Goal: Information Seeking & Learning: Find contact information

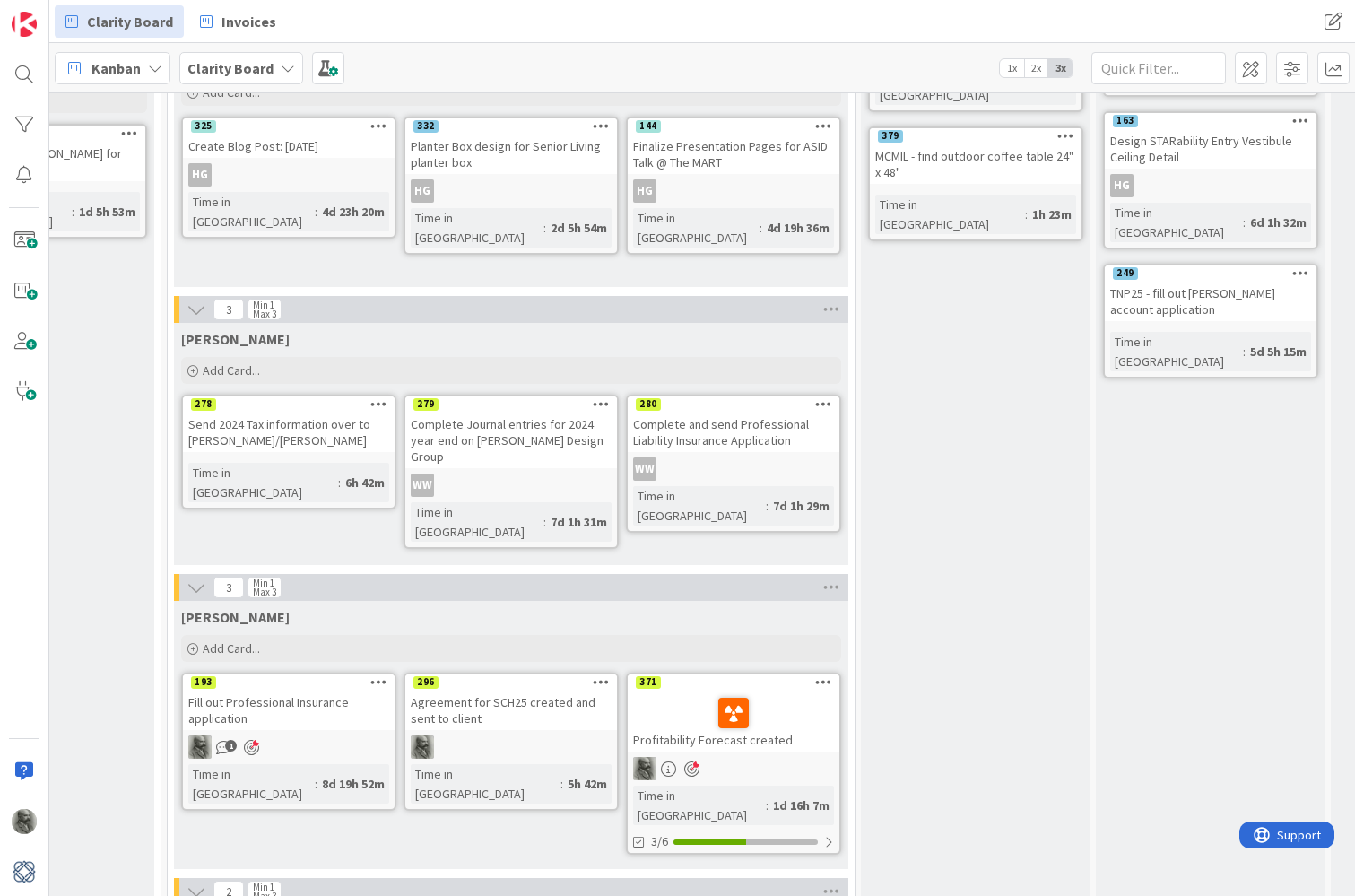
scroll to position [1025, 626]
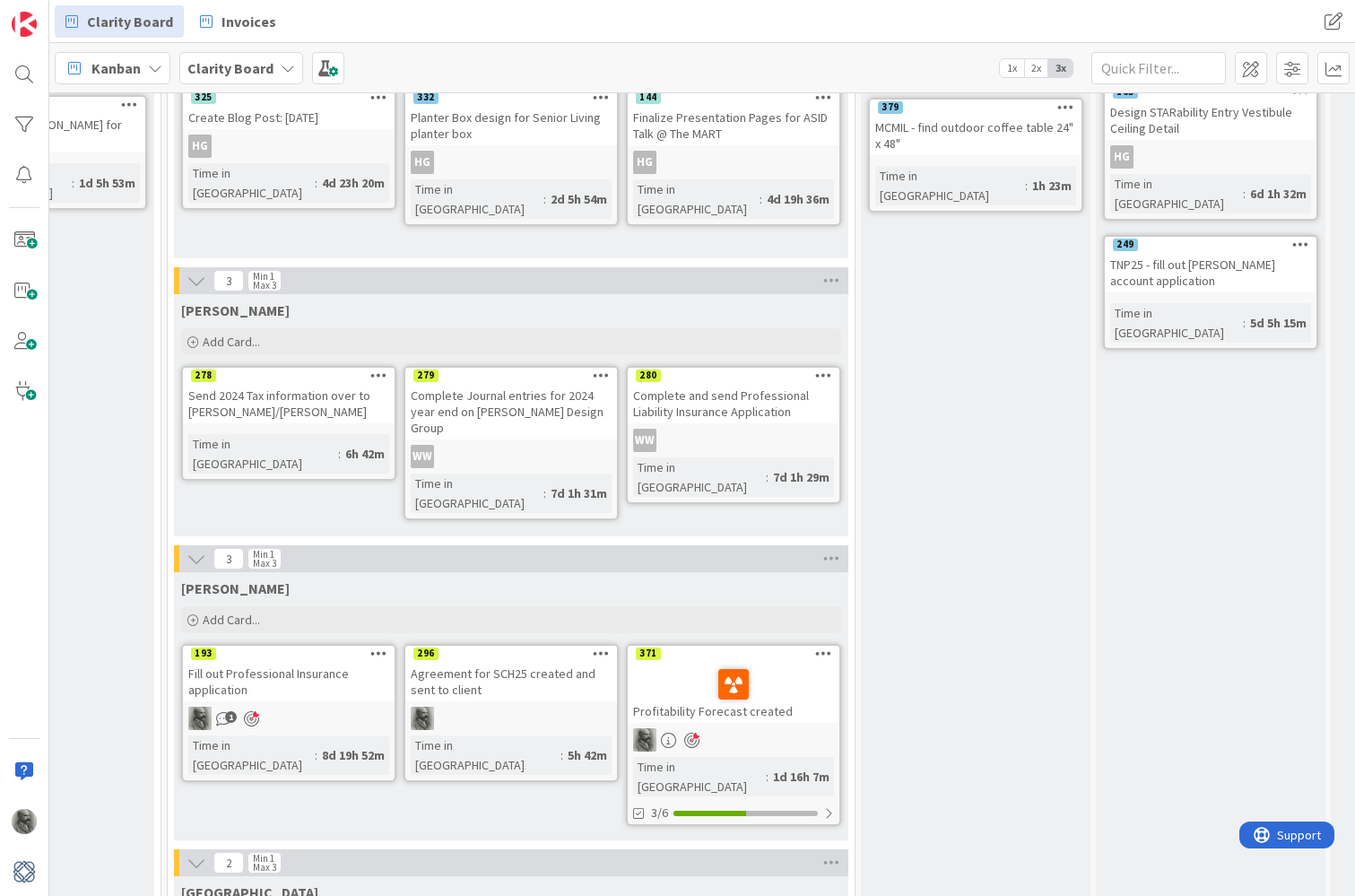
click at [501, 681] on div "Agreement for SCH25 created and sent to client" at bounding box center [511, 681] width 211 height 39
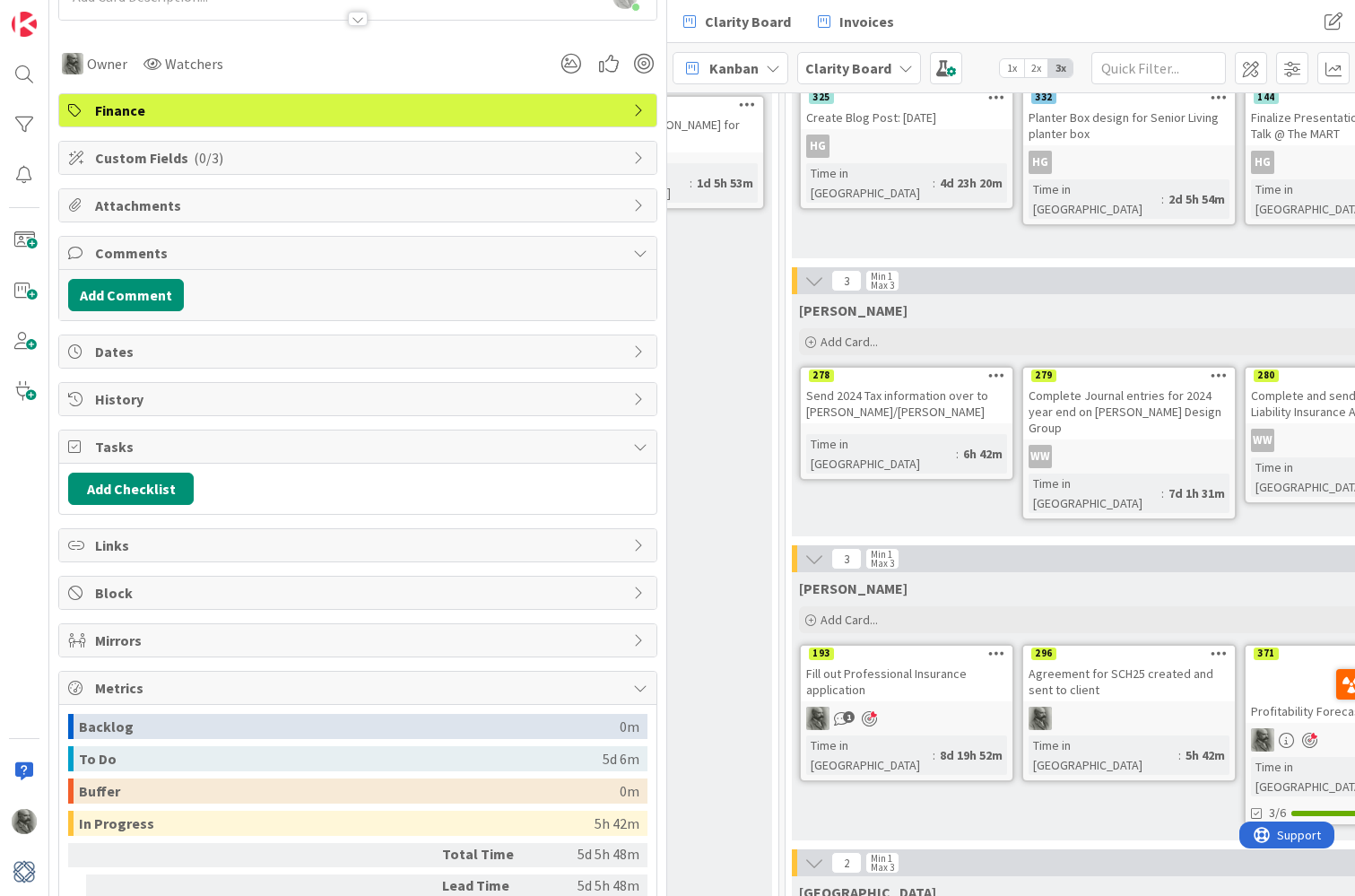
scroll to position [244, 0]
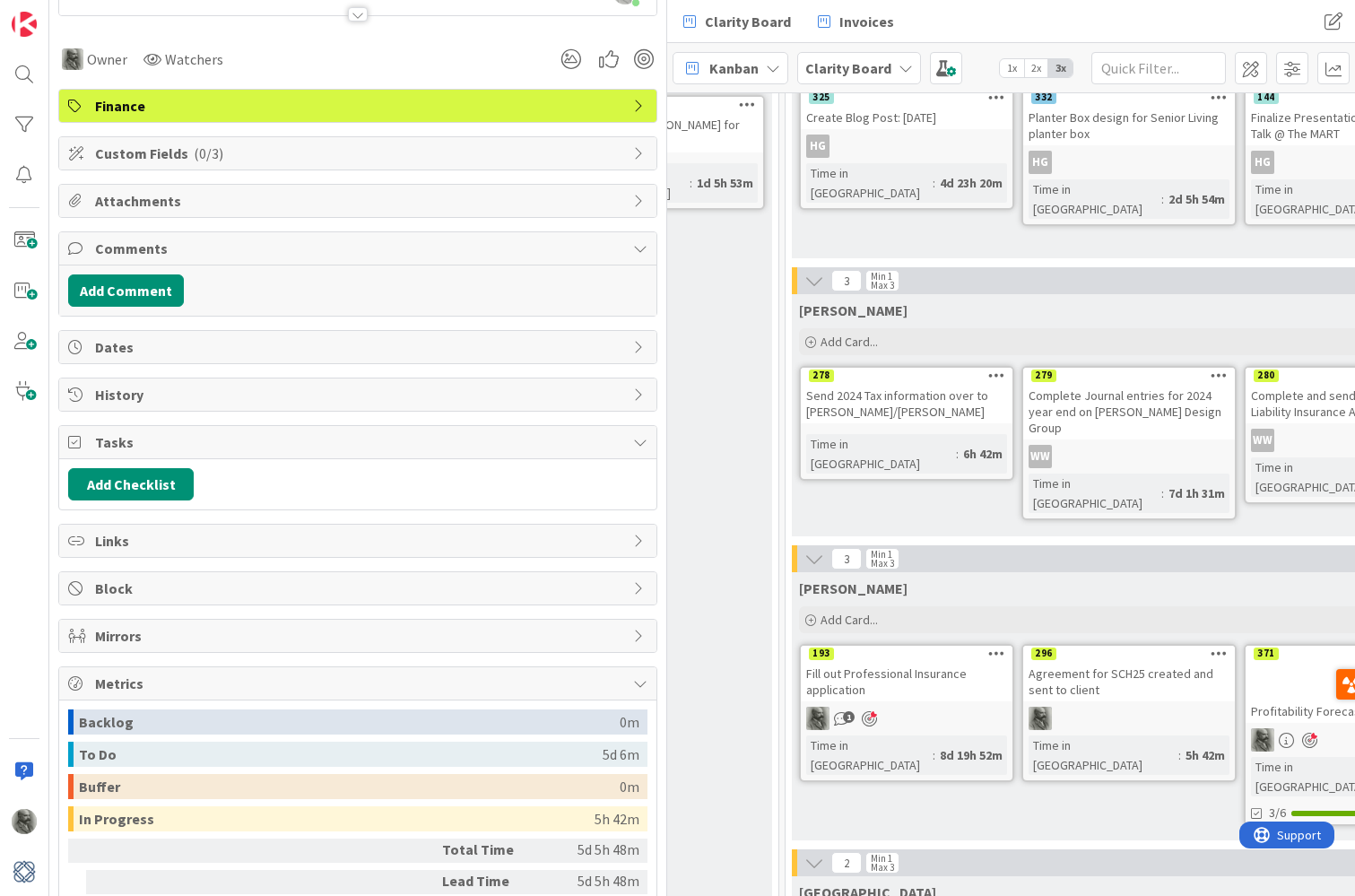
click at [200, 394] on span "History" at bounding box center [359, 395] width 530 height 21
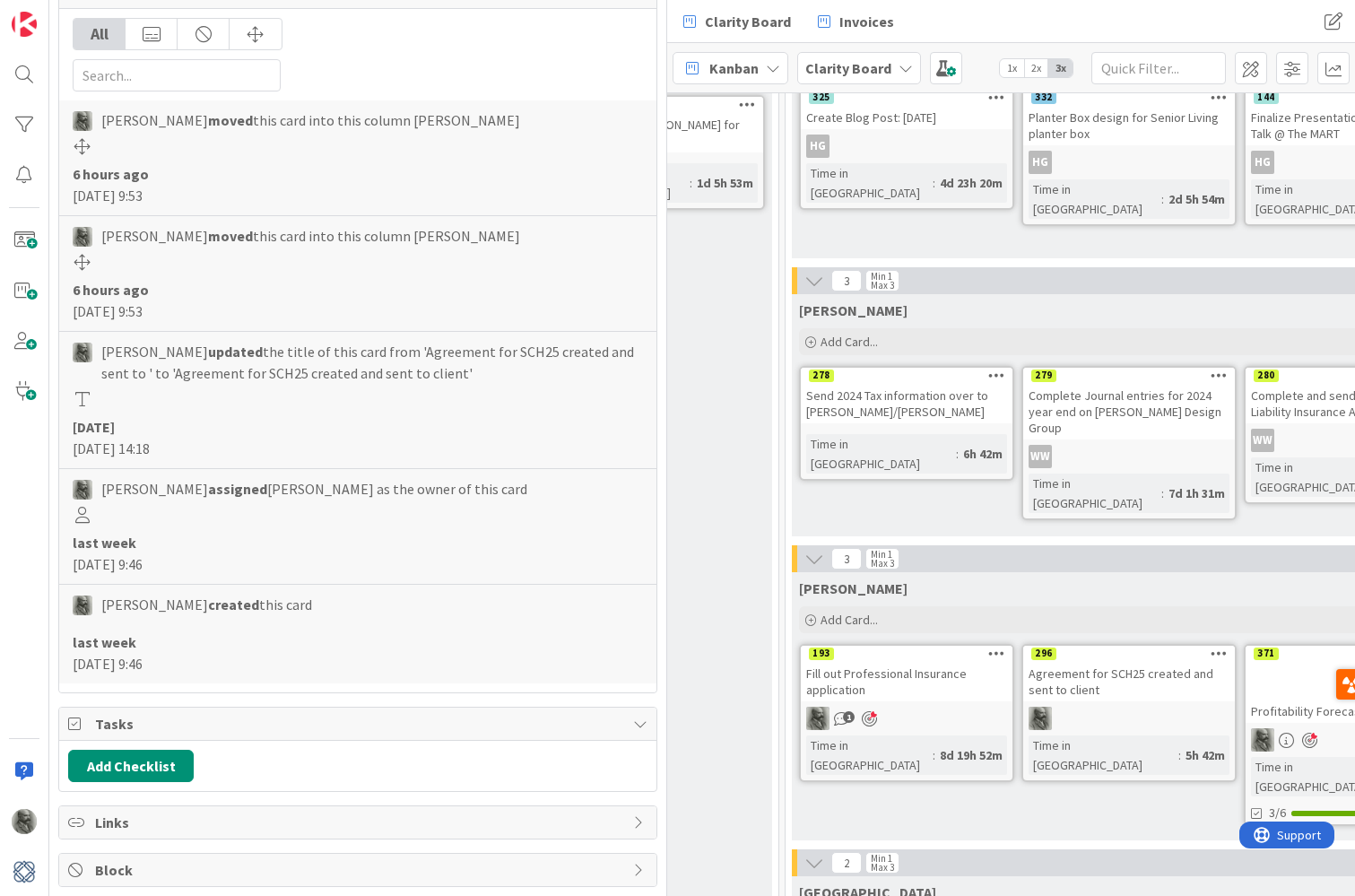
scroll to position [648, 0]
click at [875, 508] on div "[PERSON_NAME] Add Card... 280 Complete and send Professional Liability Insuranc…" at bounding box center [1129, 415] width 675 height 242
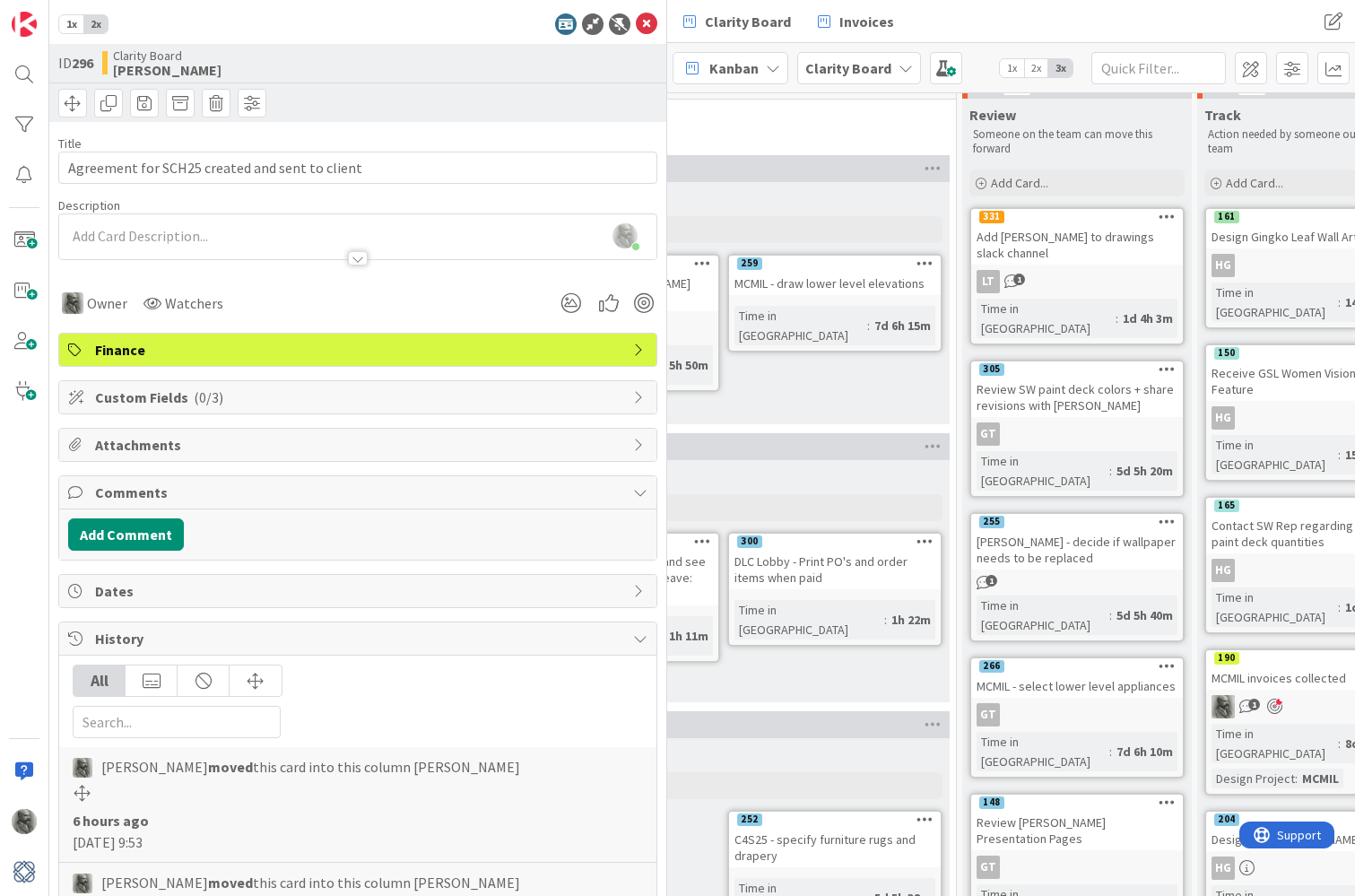
scroll to position [24, 1143]
click at [74, 24] on span "1x" at bounding box center [72, 23] width 24 height 18
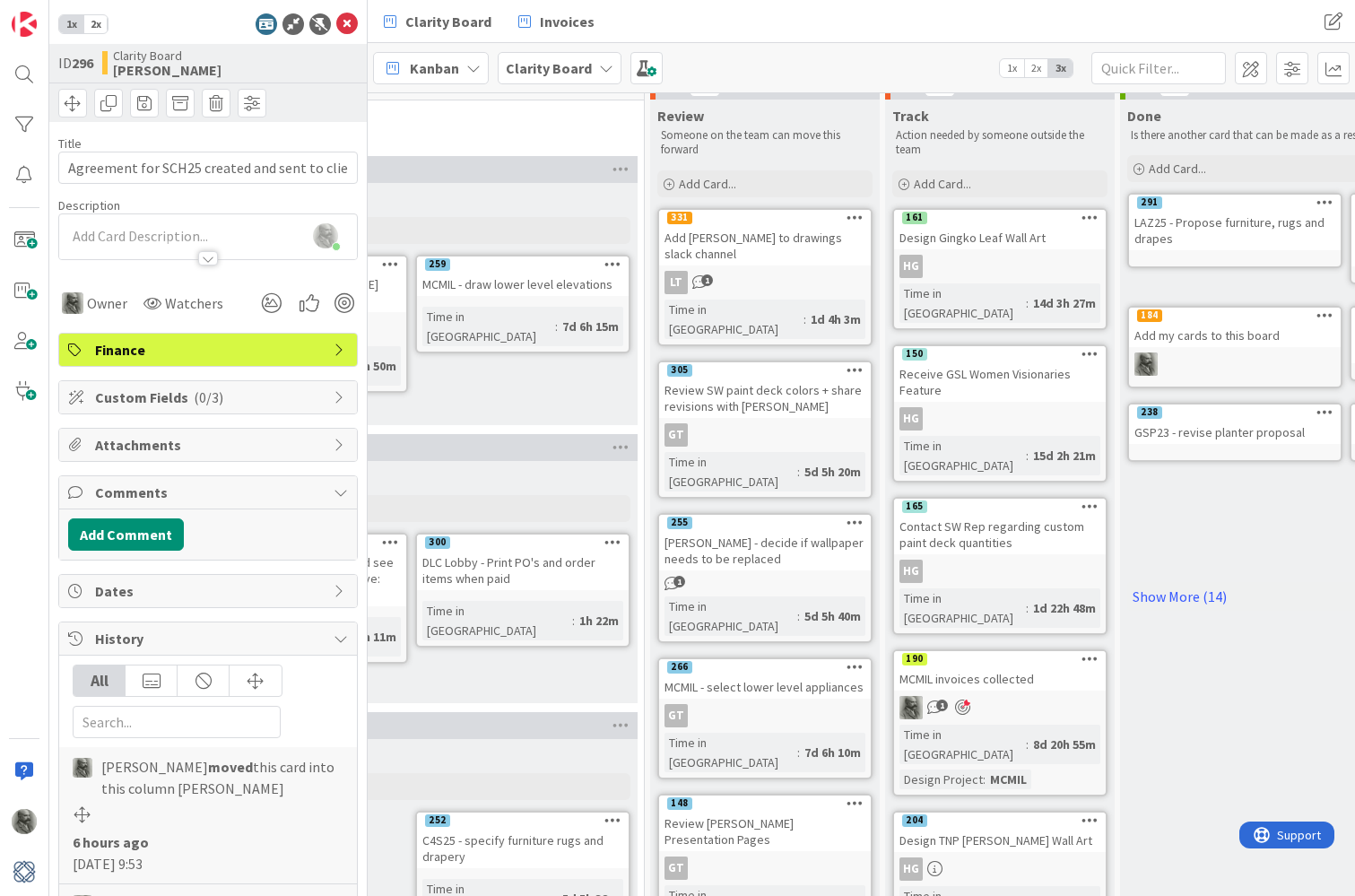
scroll to position [24, 1152]
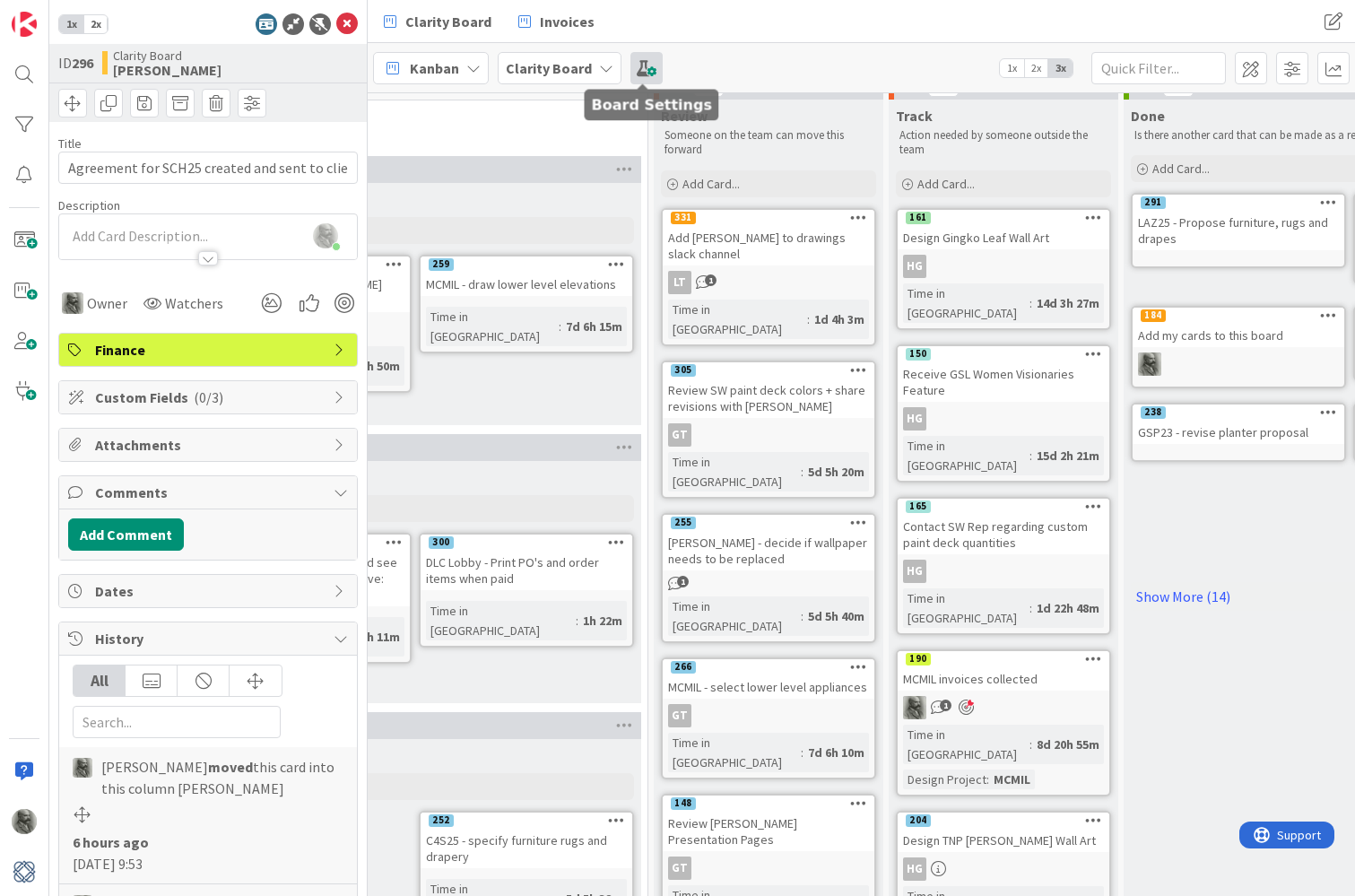
click at [640, 62] on span at bounding box center [647, 68] width 33 height 33
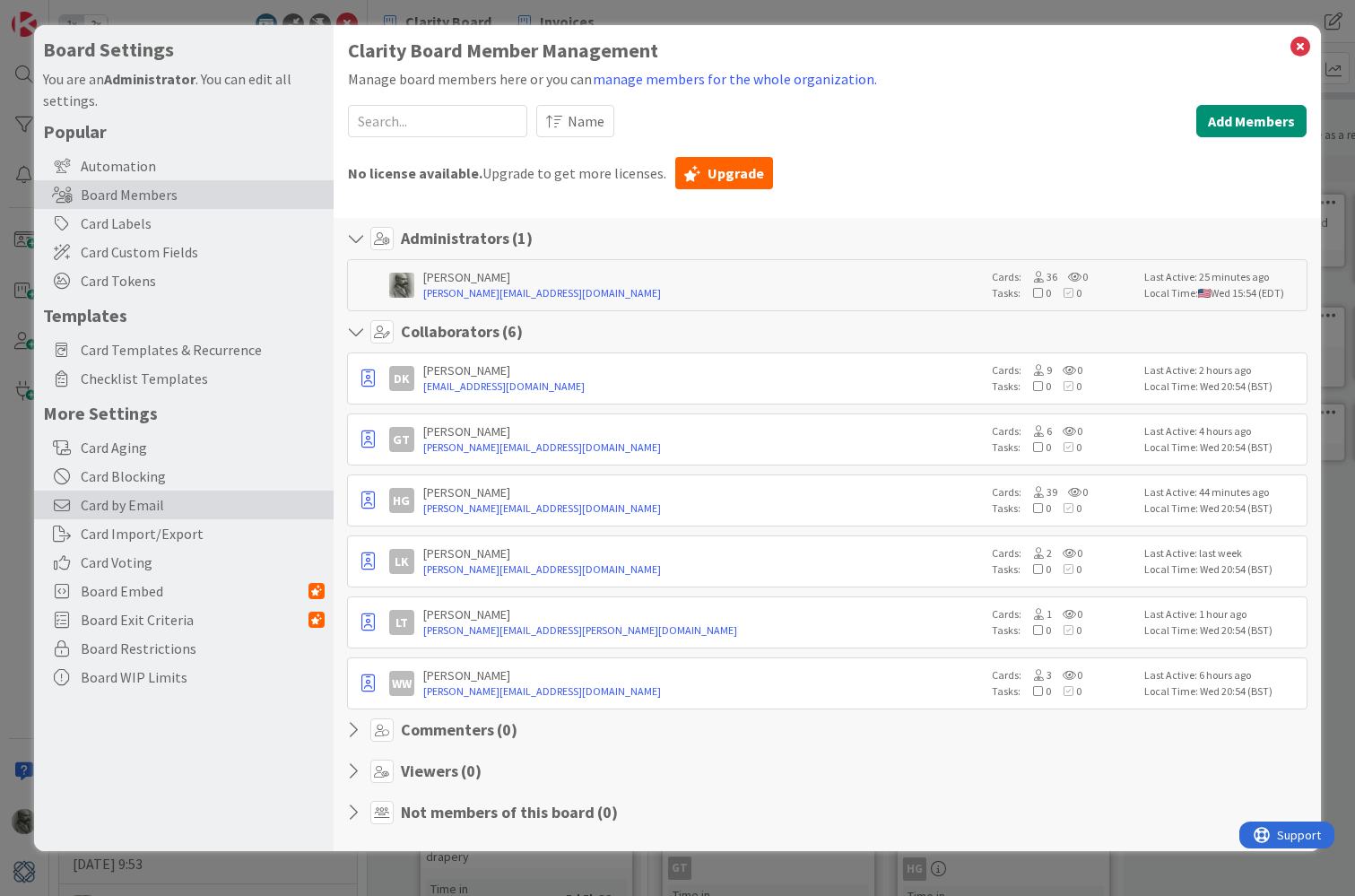
click at [124, 505] on span "Card by Email" at bounding box center [203, 504] width 244 height 21
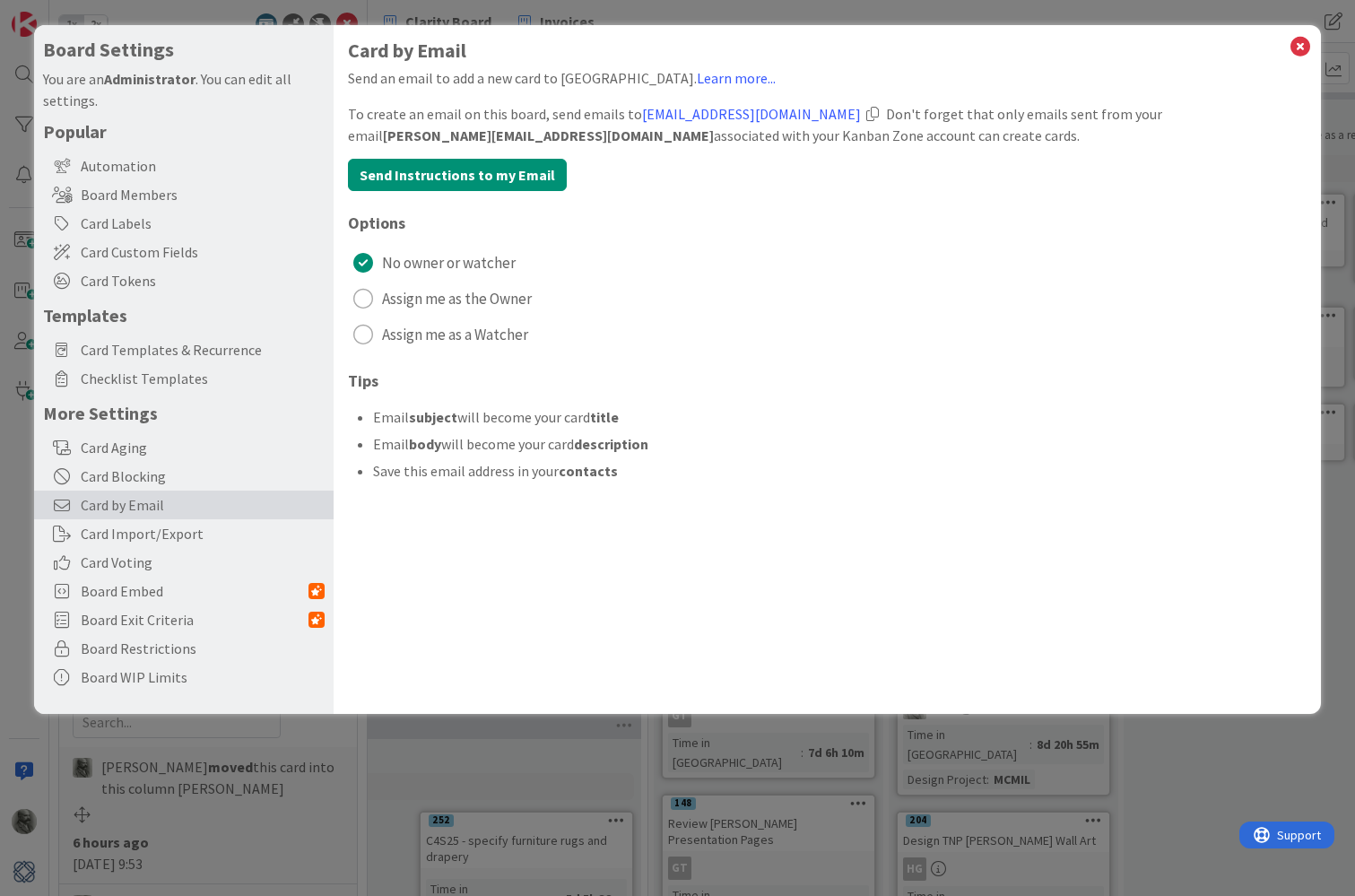
click at [363, 300] on div "radio" at bounding box center [363, 298] width 20 height 20
click at [875, 114] on div at bounding box center [872, 114] width 12 height 14
click at [1299, 50] on icon at bounding box center [1300, 47] width 23 height 25
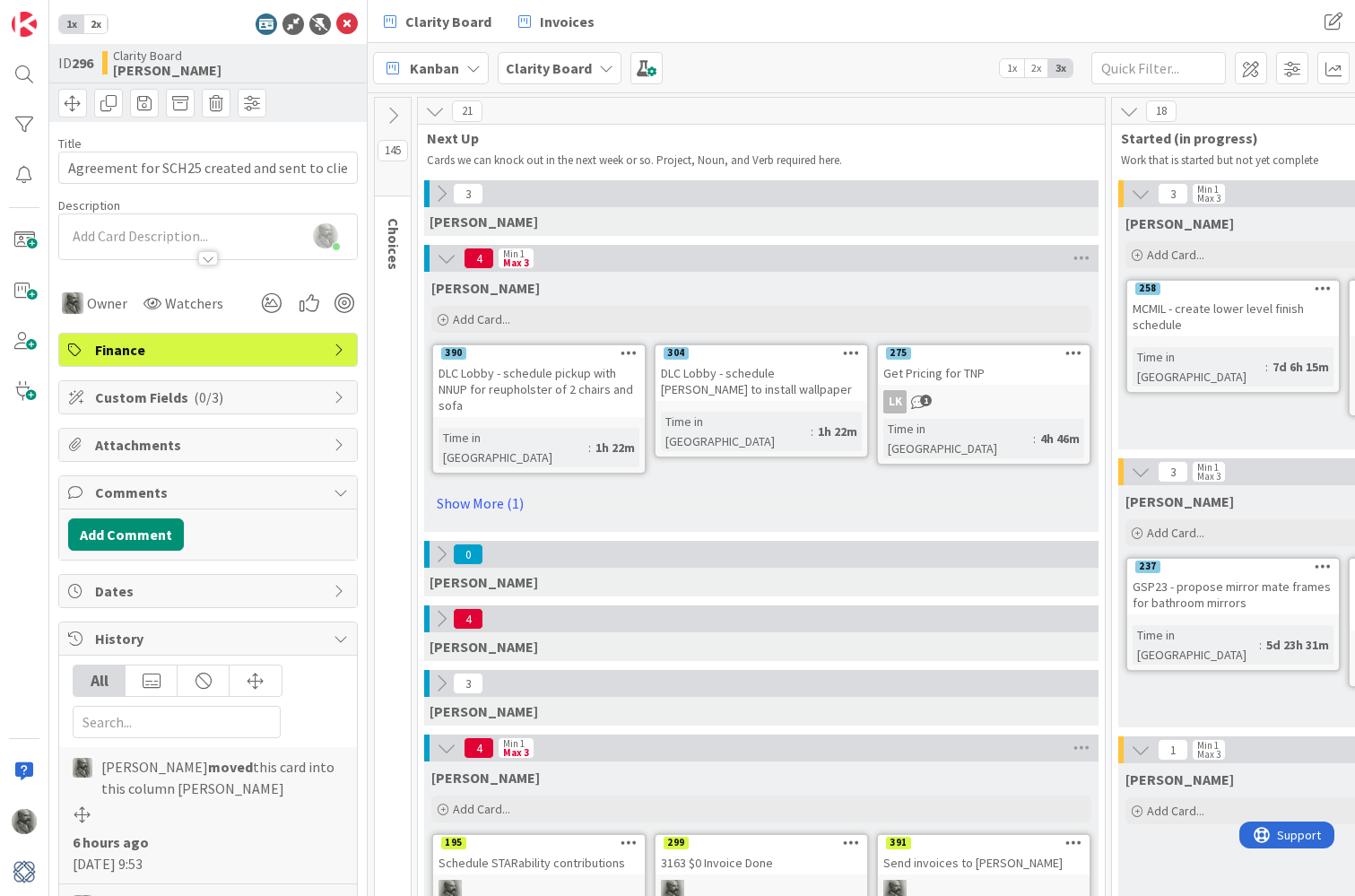
scroll to position [0, 0]
click at [393, 113] on icon at bounding box center [393, 115] width 20 height 20
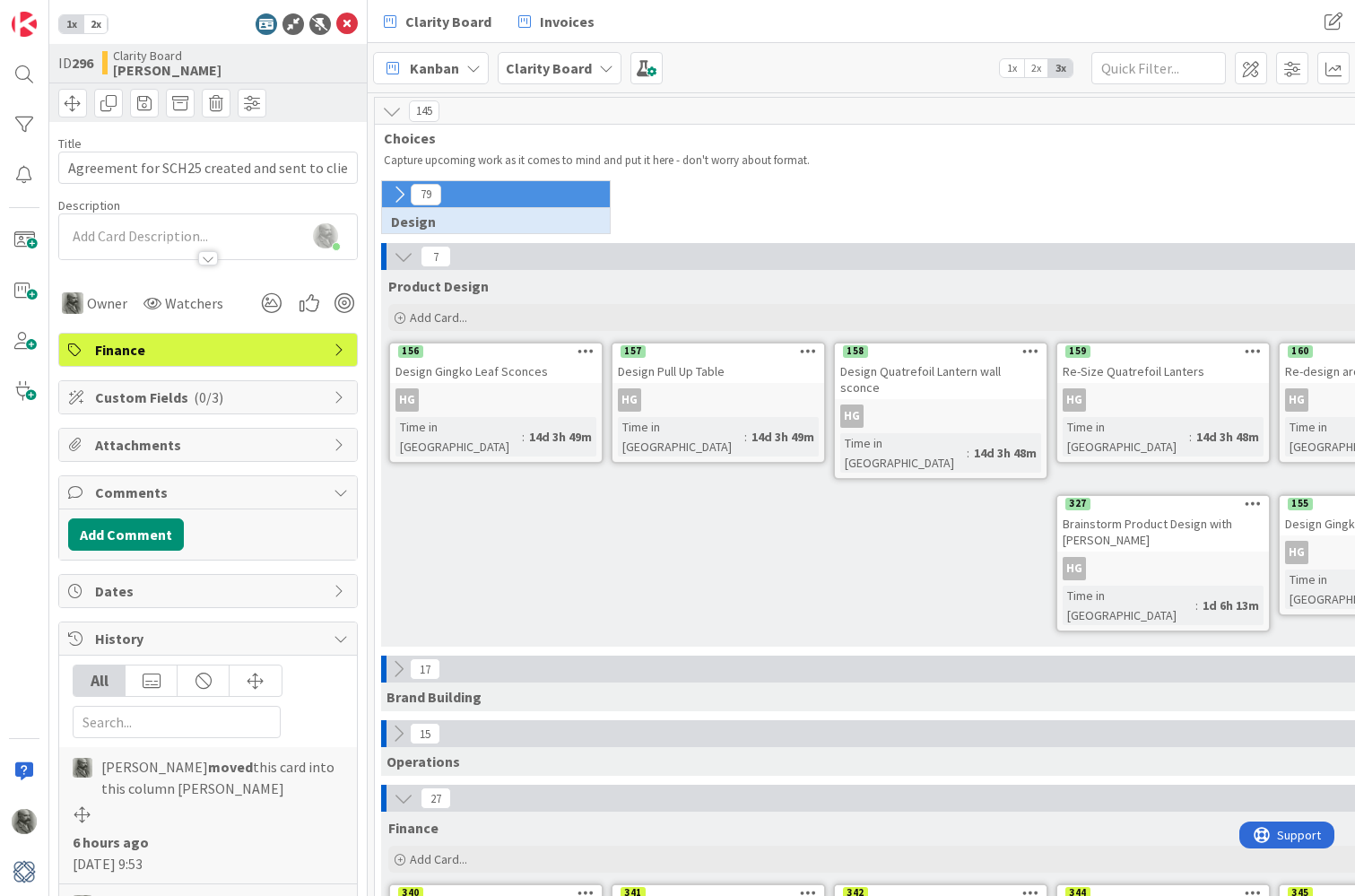
click at [400, 192] on icon at bounding box center [398, 194] width 20 height 20
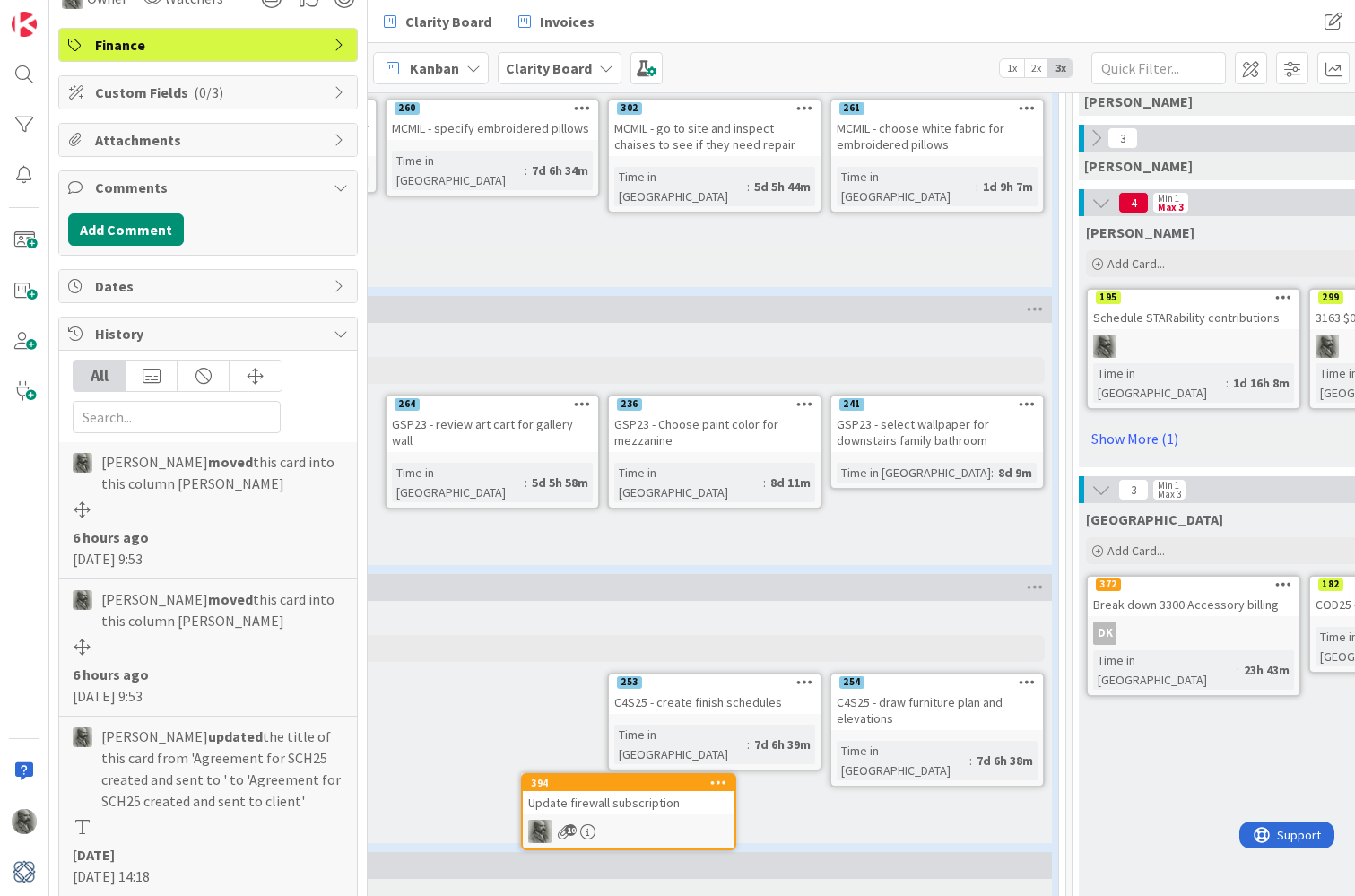
scroll to position [326, 0]
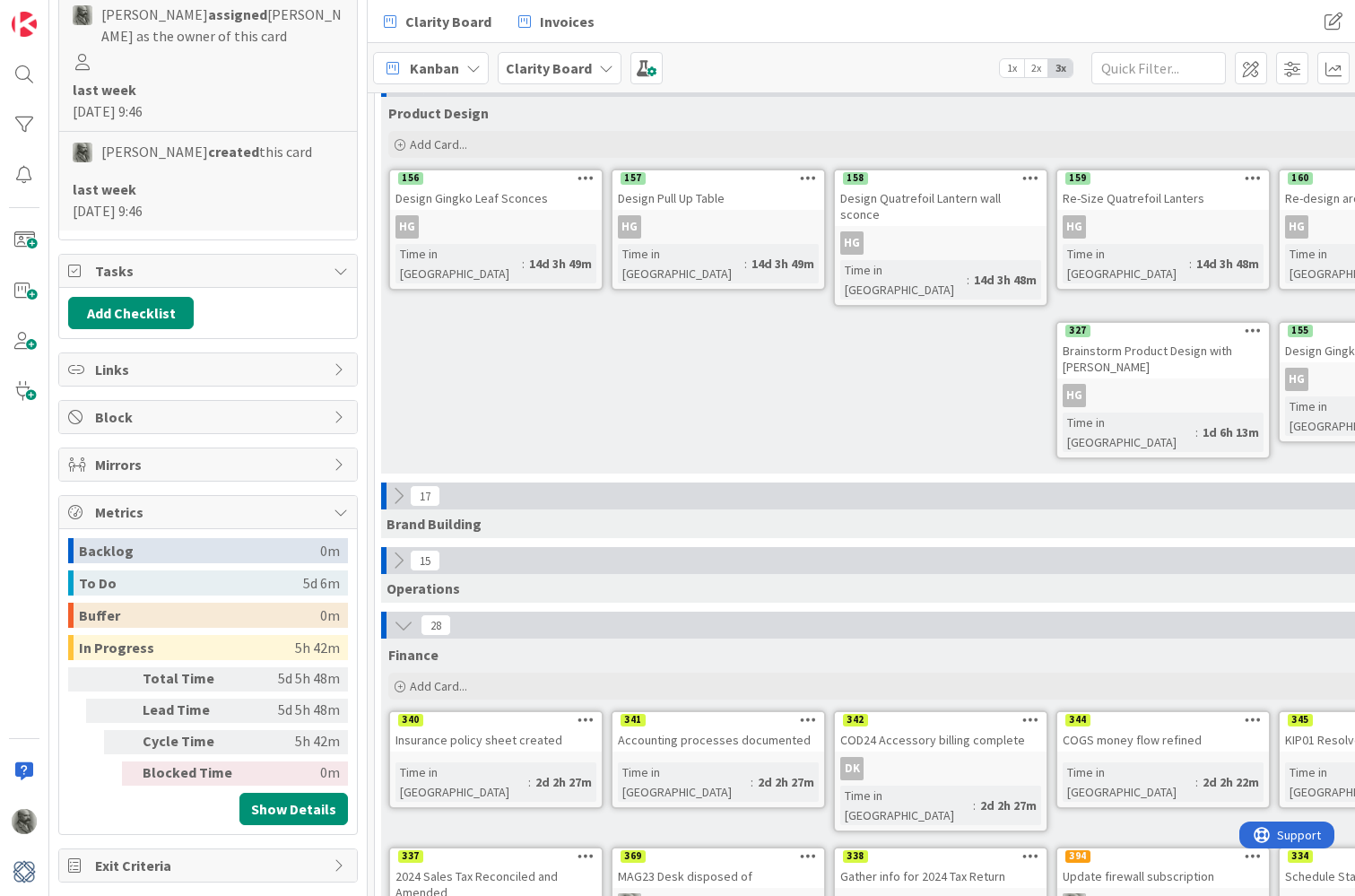
click at [399, 551] on icon at bounding box center [397, 560] width 20 height 20
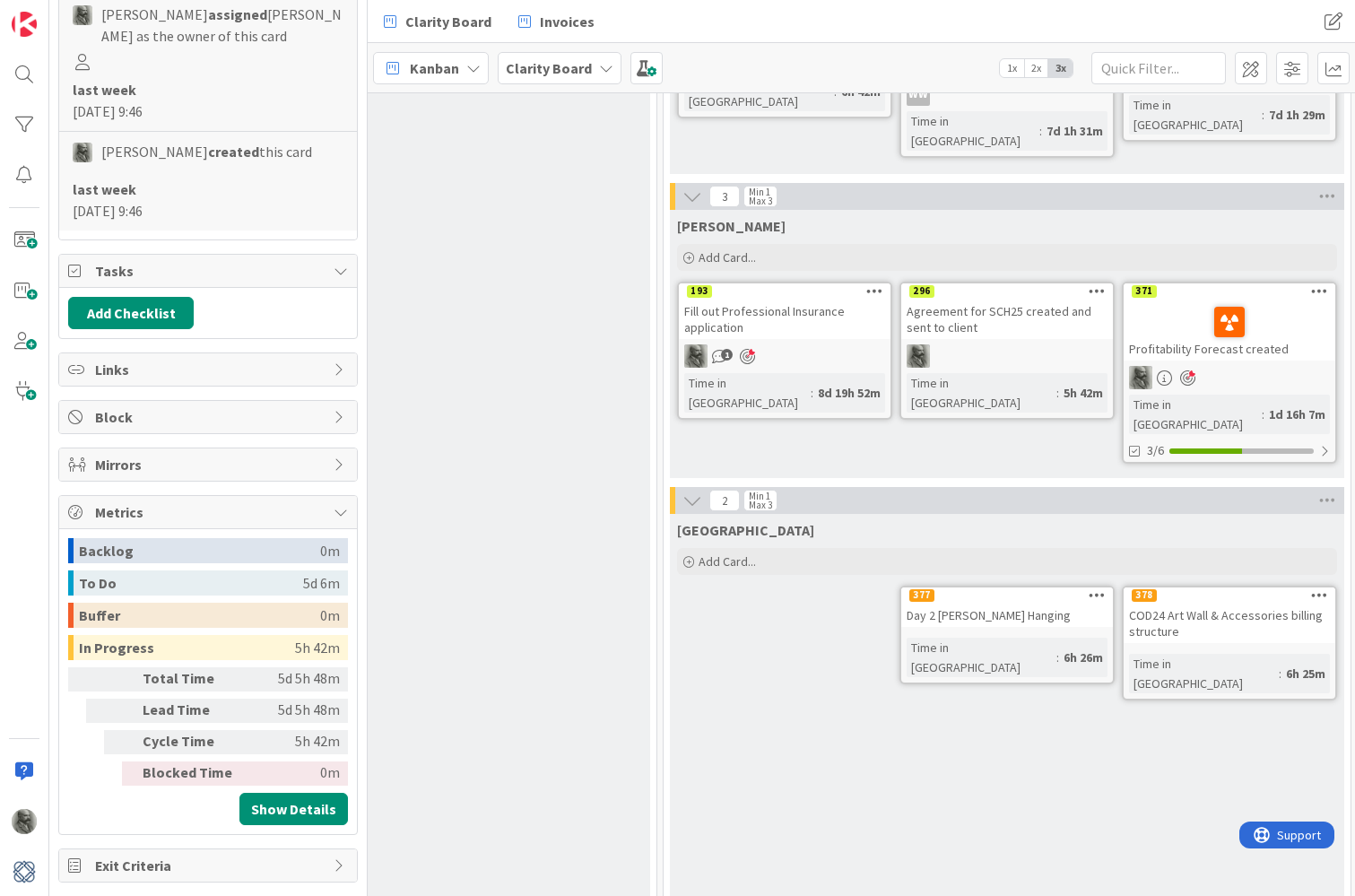
scroll to position [1382, 1567]
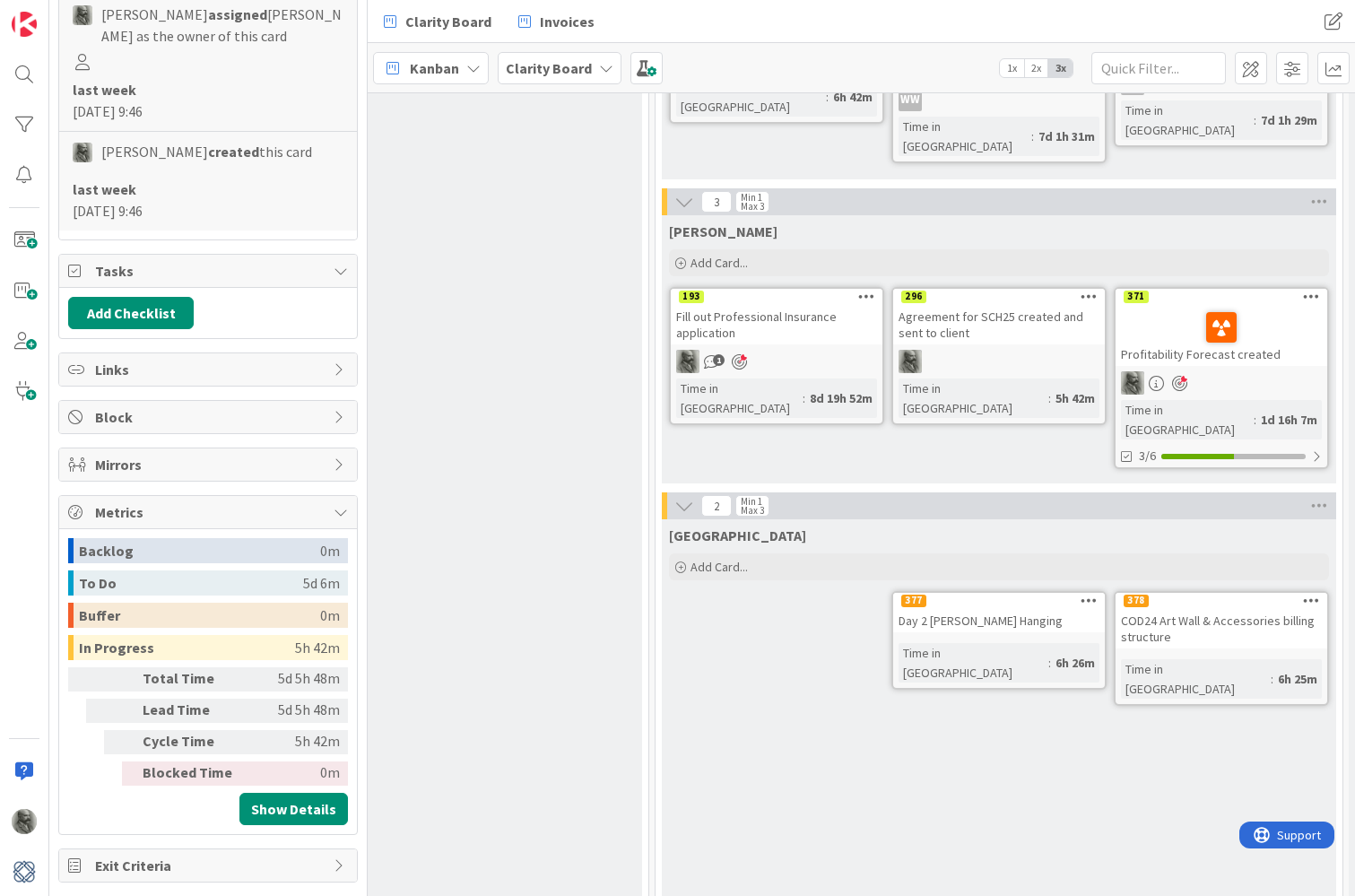
click at [993, 319] on div "Agreement for SCH25 created and sent to client" at bounding box center [999, 325] width 211 height 39
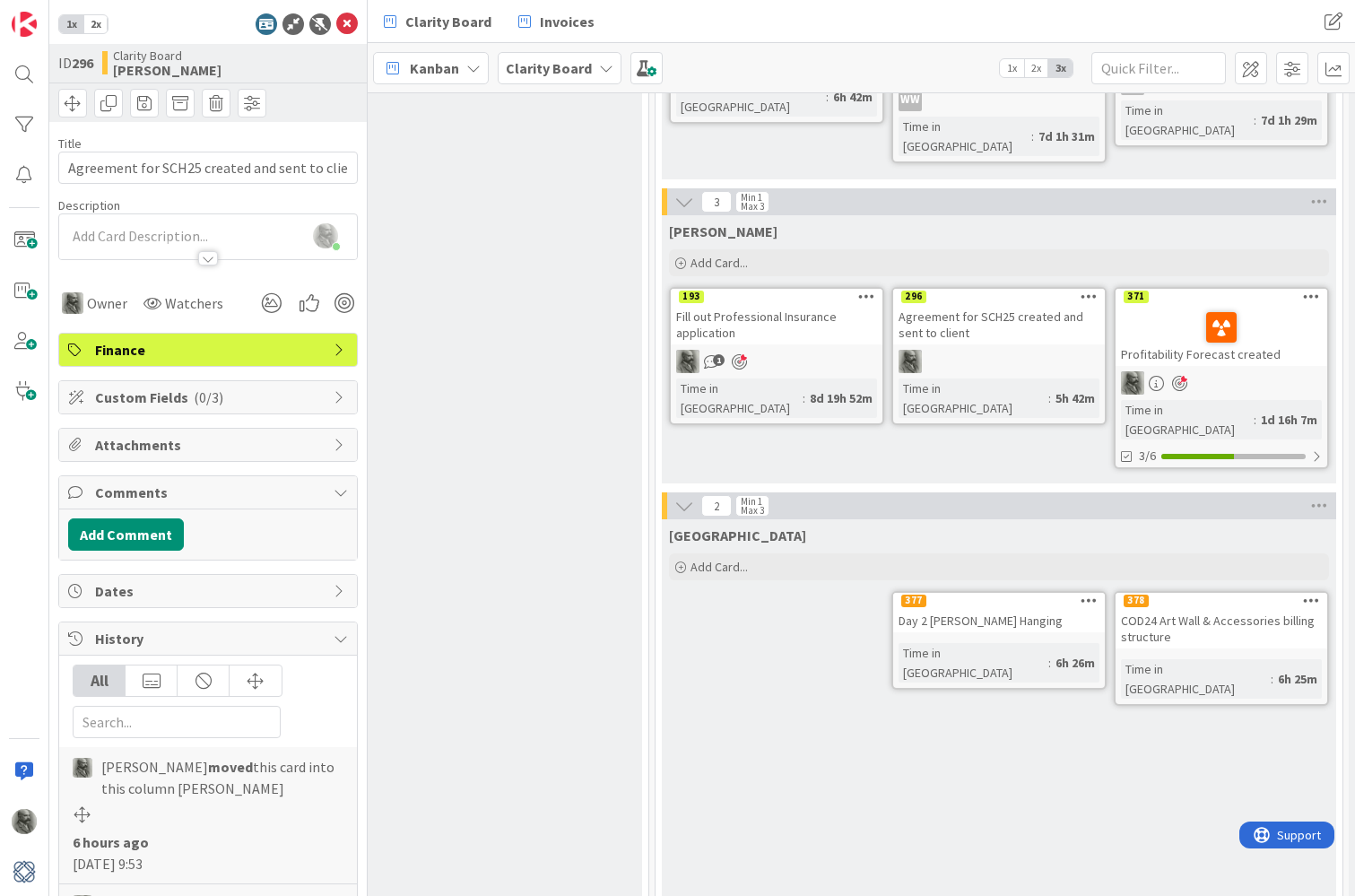
scroll to position [0, 0]
click at [112, 235] on div "[PERSON_NAME] joined 3 m ago" at bounding box center [208, 236] width 298 height 45
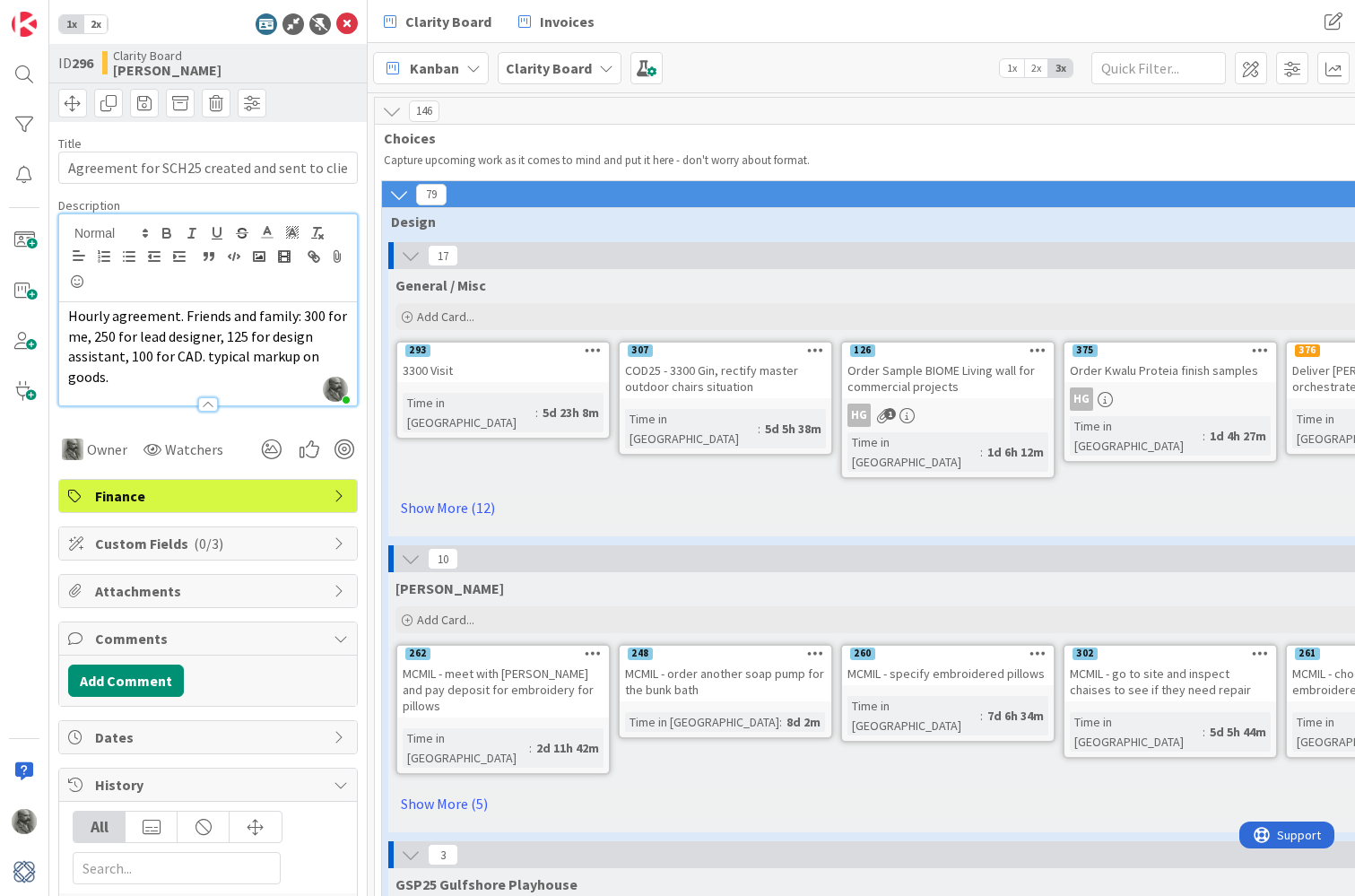
click at [401, 193] on icon at bounding box center [398, 194] width 20 height 20
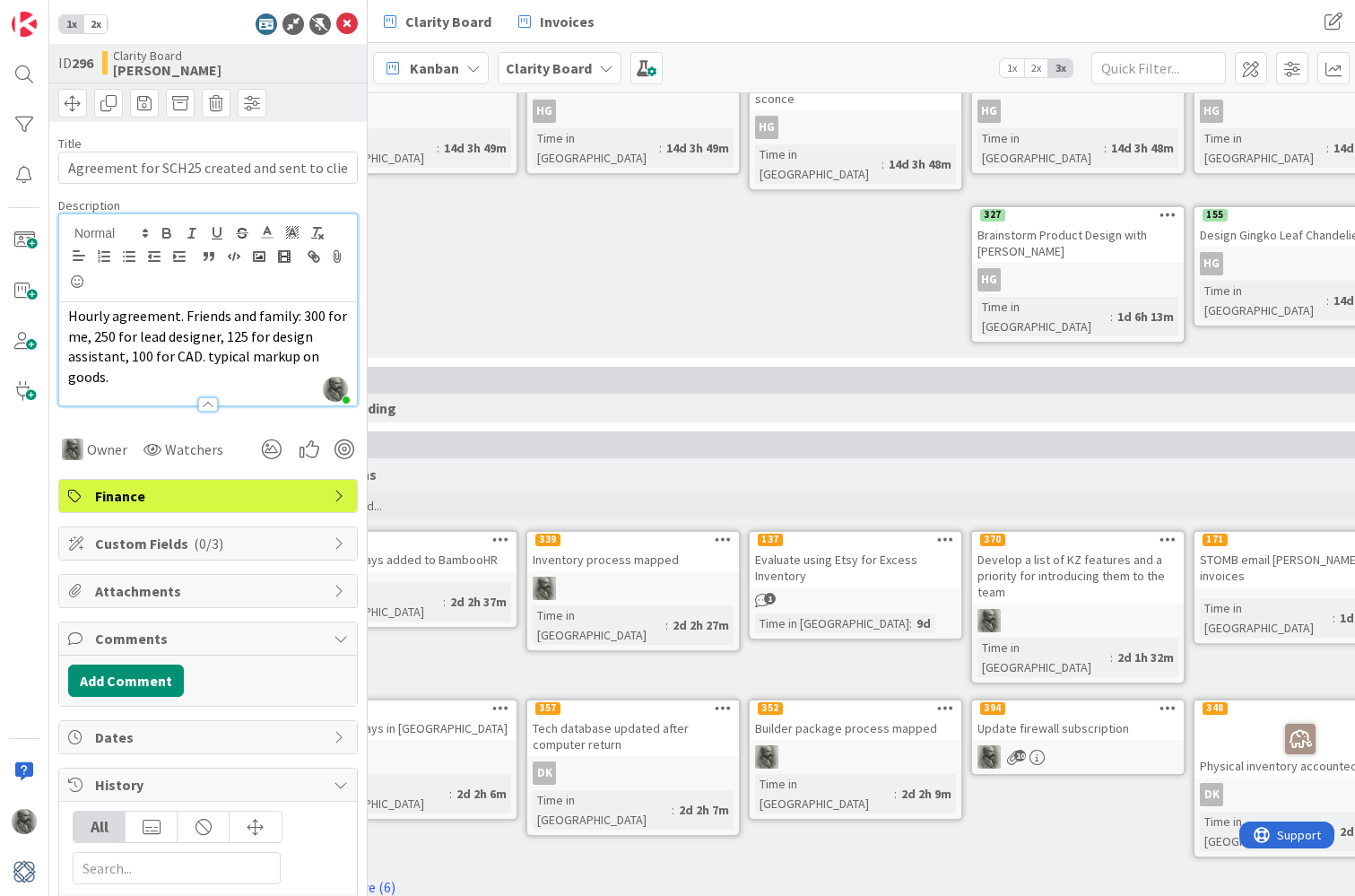
scroll to position [289, 87]
click at [1029, 715] on div "Update firewall subscription" at bounding box center [1077, 727] width 211 height 23
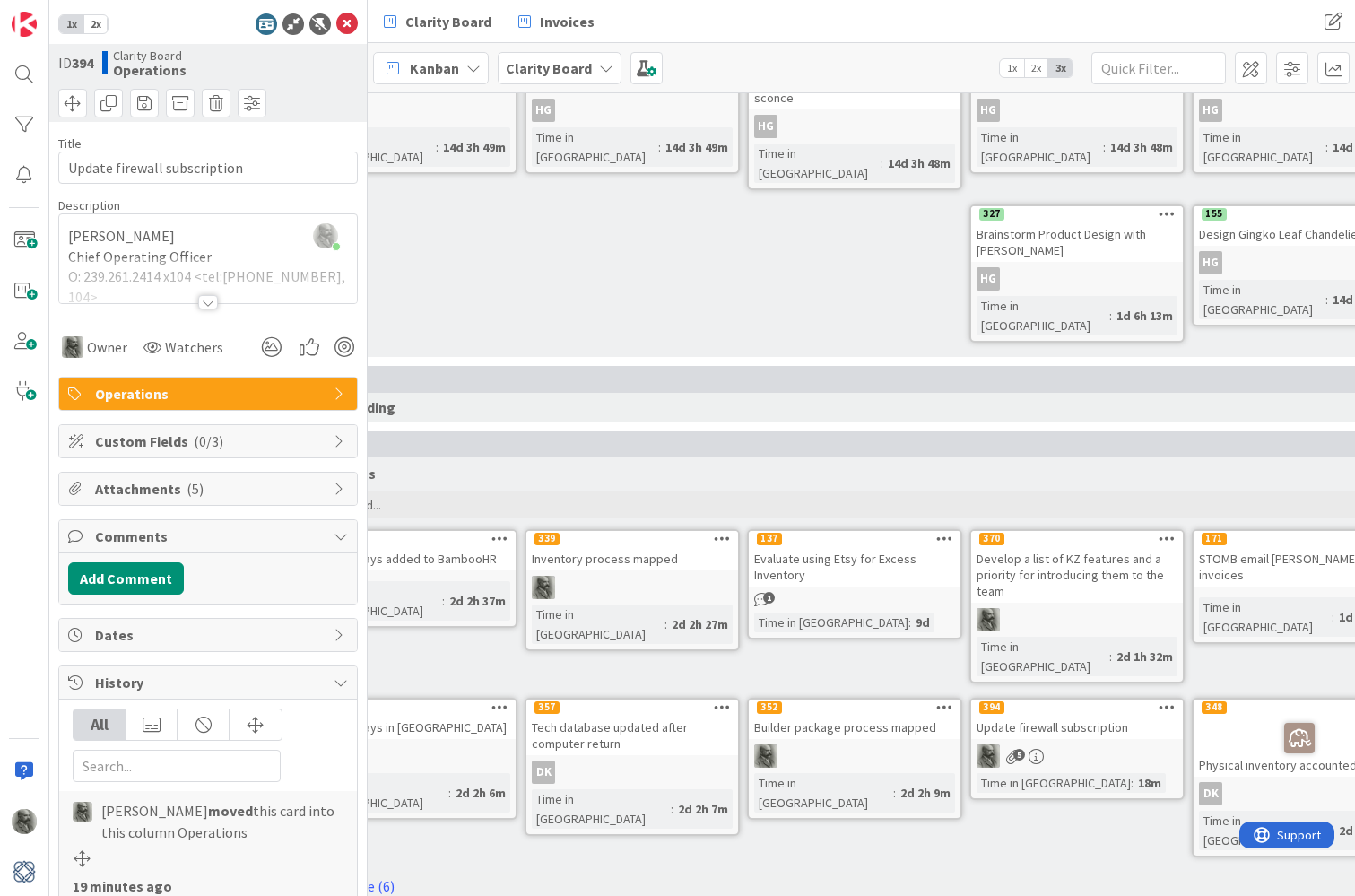
click at [288, 240] on div "[PERSON_NAME] just joined [PERSON_NAME] Chief Operating Officer O: 239.261.2414…" at bounding box center [208, 258] width 298 height 88
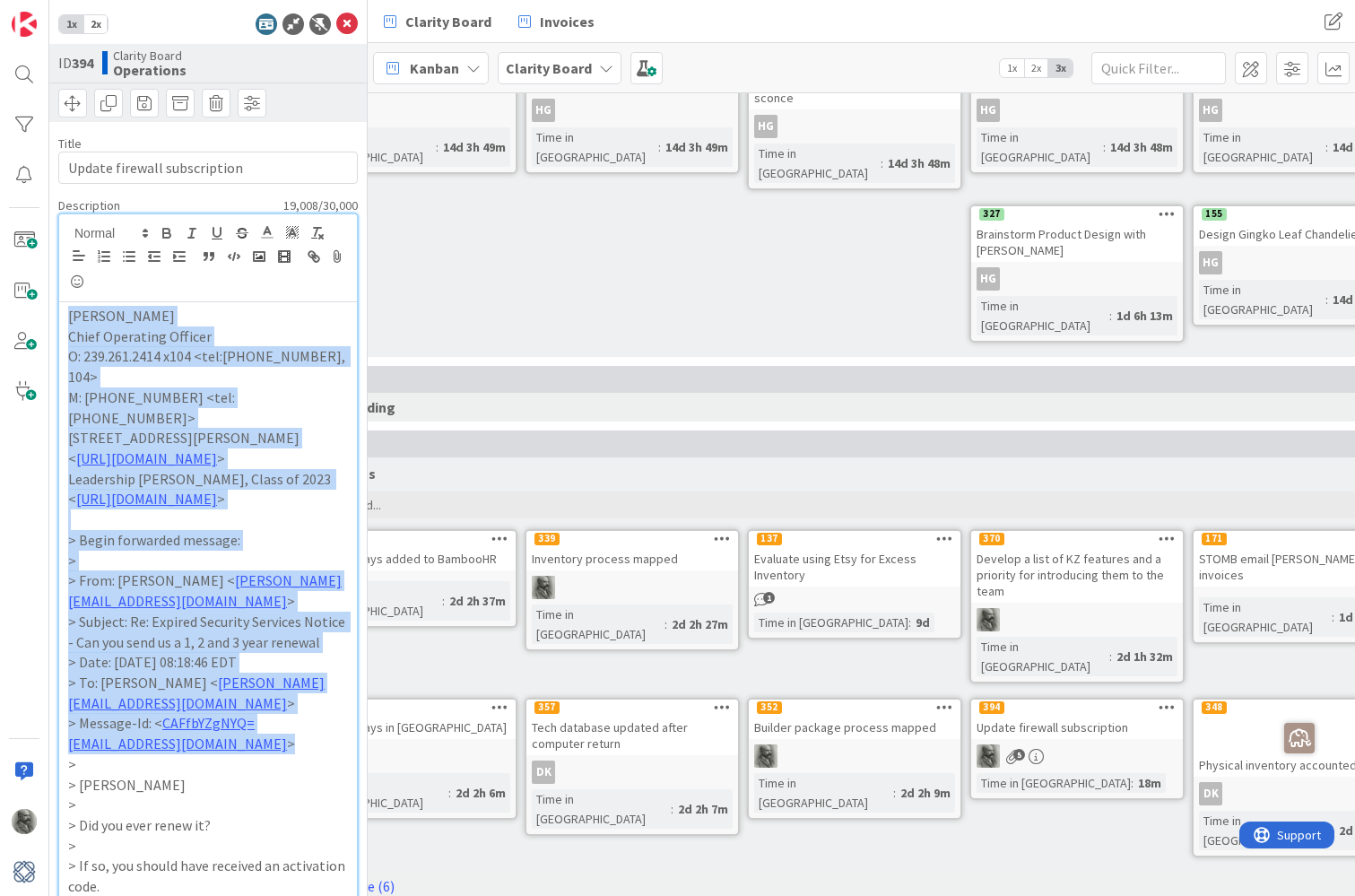
drag, startPoint x: 68, startPoint y: 321, endPoint x: 308, endPoint y: 699, distance: 447.8
click at [291, 713] on p "> Message-Id: < CAFfbYZgNYQ= [EMAIL_ADDRESS][DOMAIN_NAME] >" at bounding box center [208, 732] width 280 height 40
drag, startPoint x: 288, startPoint y: 635, endPoint x: 75, endPoint y: 307, distance: 391.1
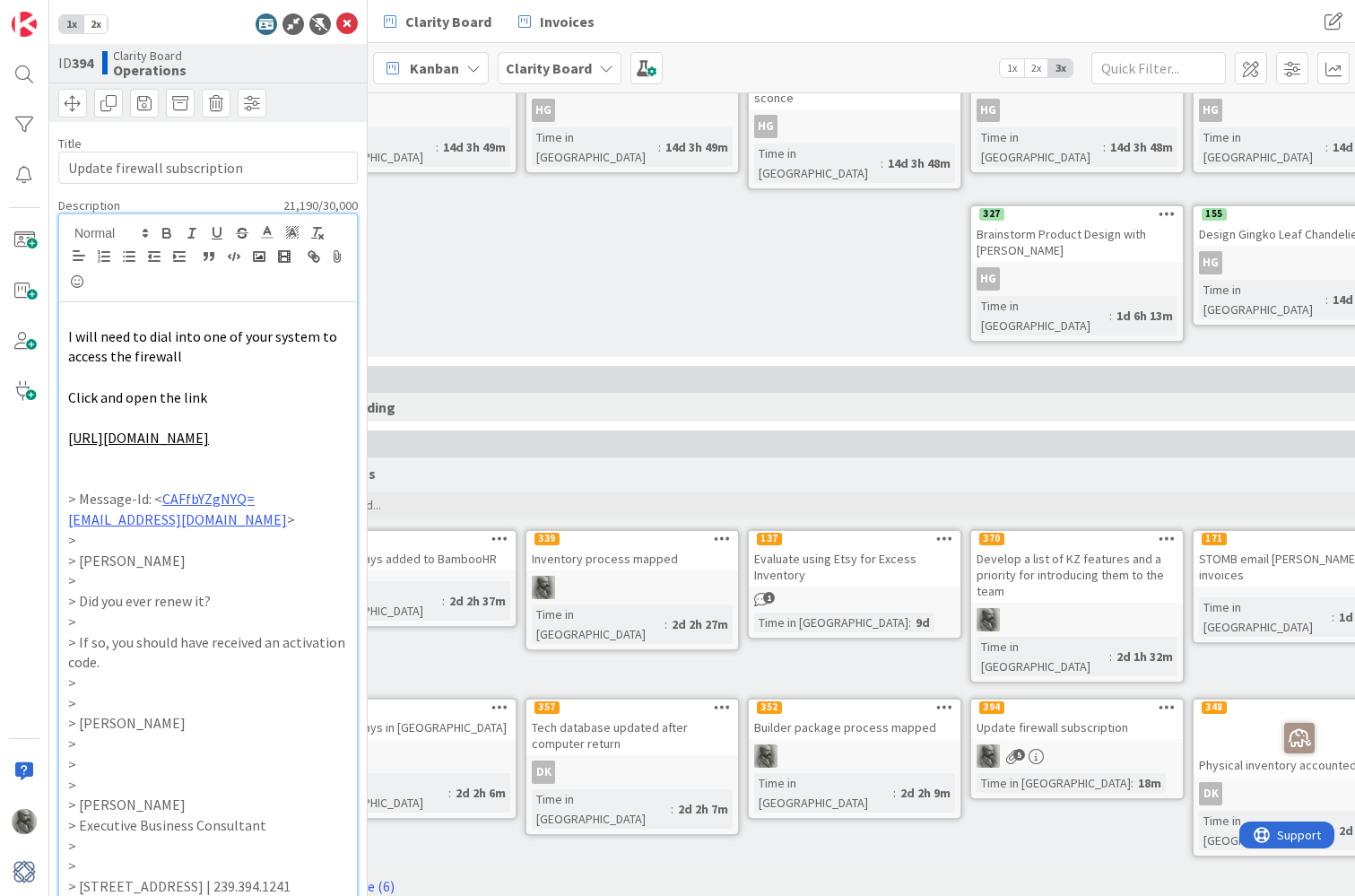
click at [553, 230] on div "Product Design Add Card... 160 Re-design arched console HG Time in [GEOGRAPHIC_…" at bounding box center [854, 168] width 1120 height 377
